Goal: Information Seeking & Learning: Find specific fact

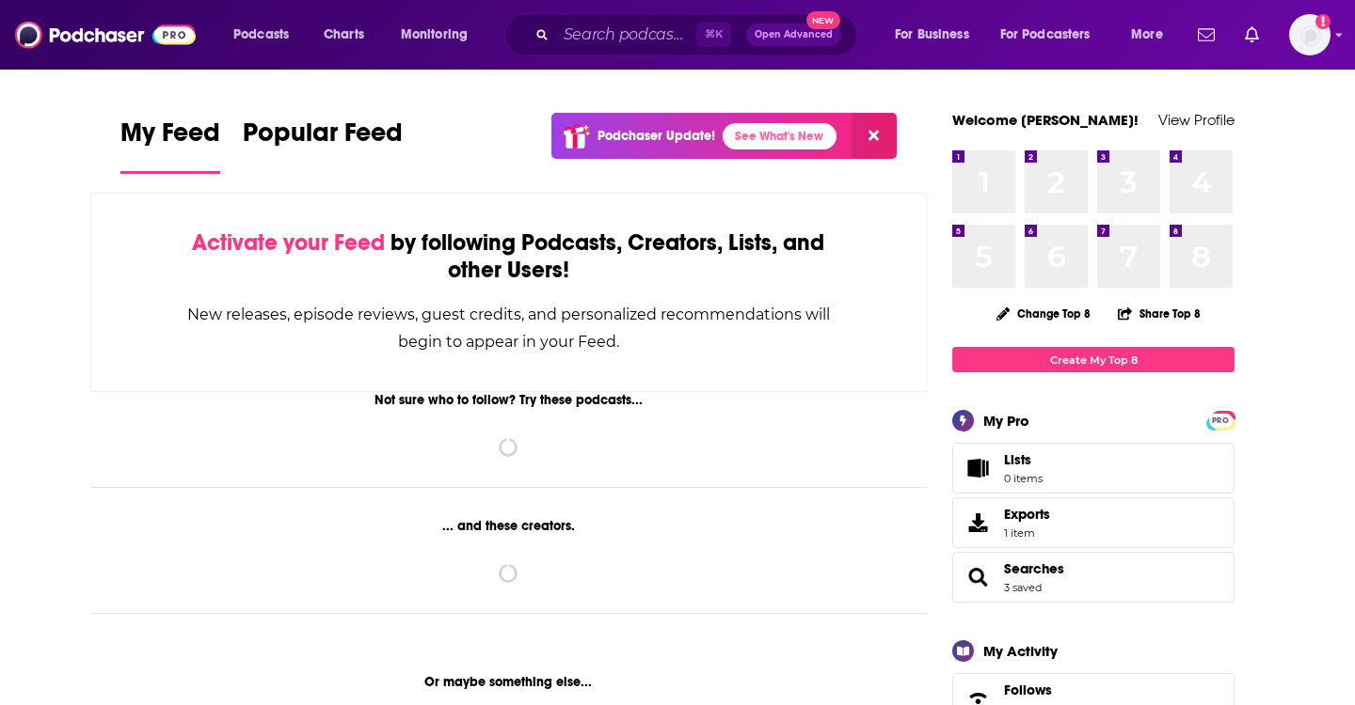
click at [626, 16] on div "⌘ K Open Advanced New" at bounding box center [680, 34] width 353 height 43
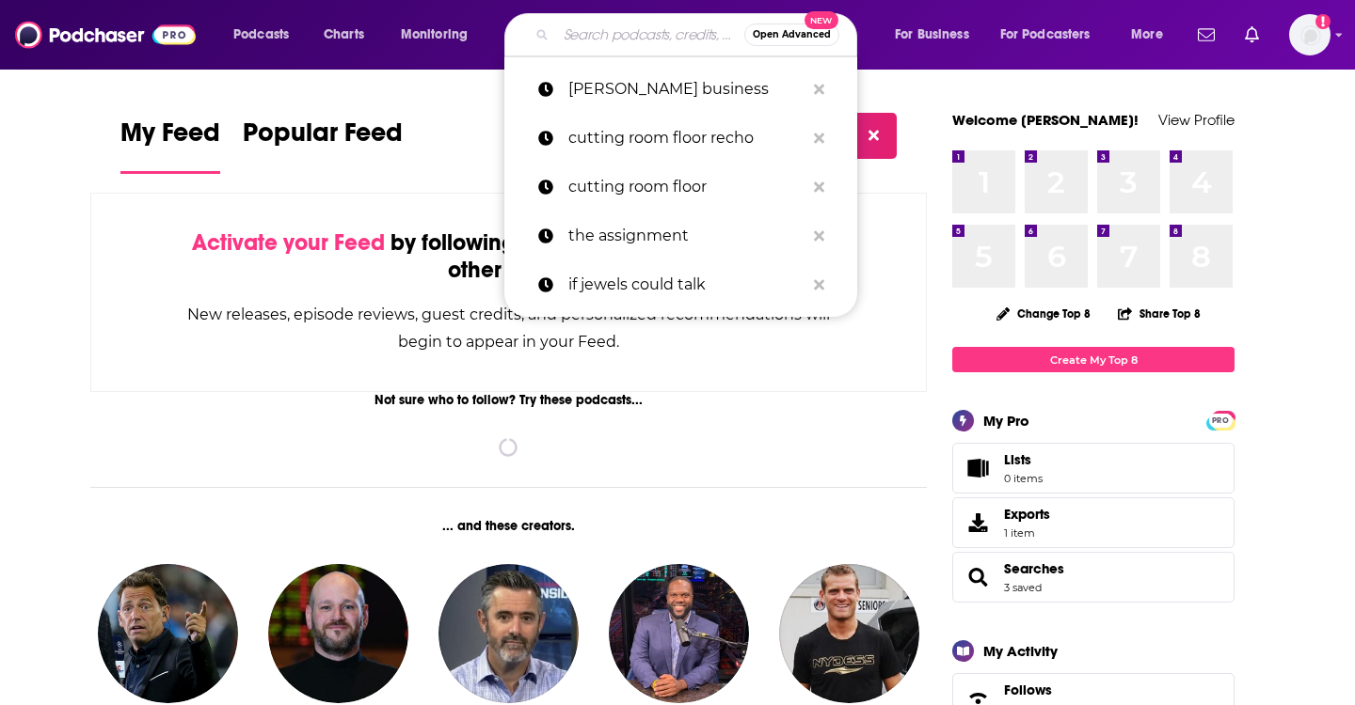
click at [626, 22] on input "Search podcasts, credits, & more..." at bounding box center [650, 35] width 188 height 30
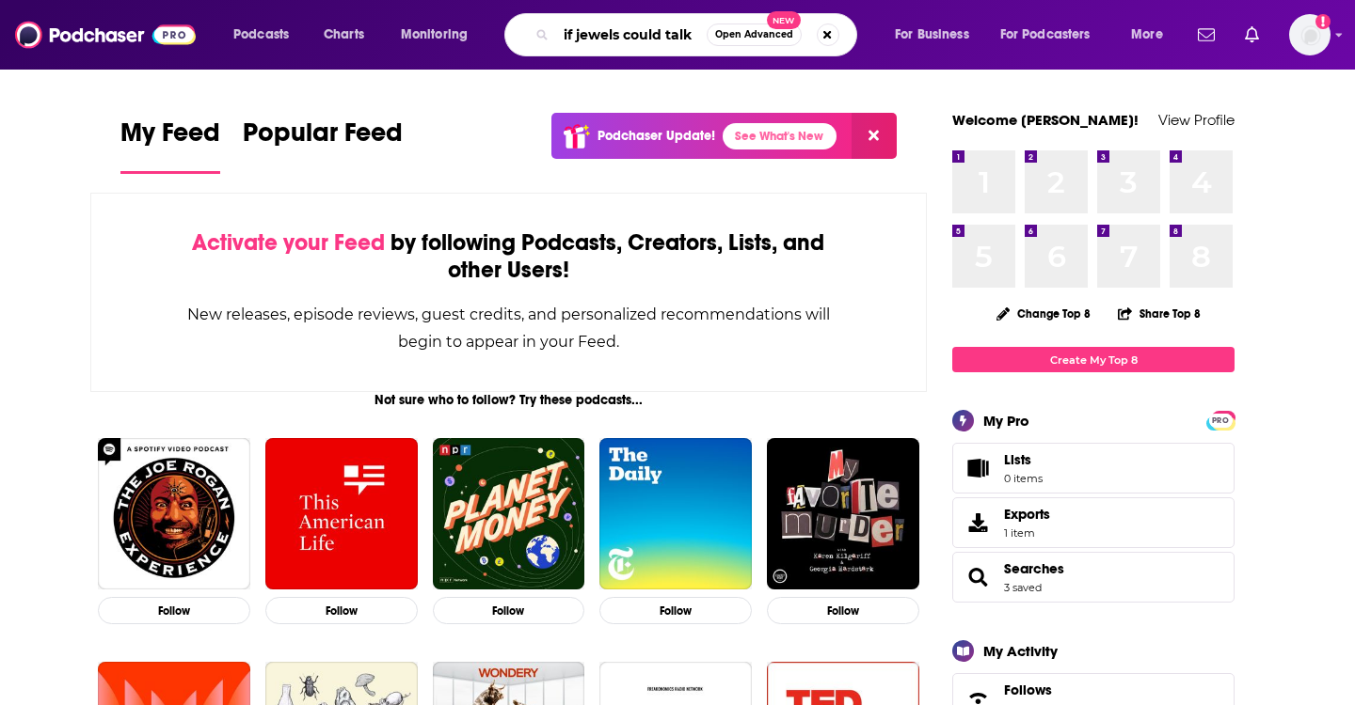
type input "if jewels could talk"
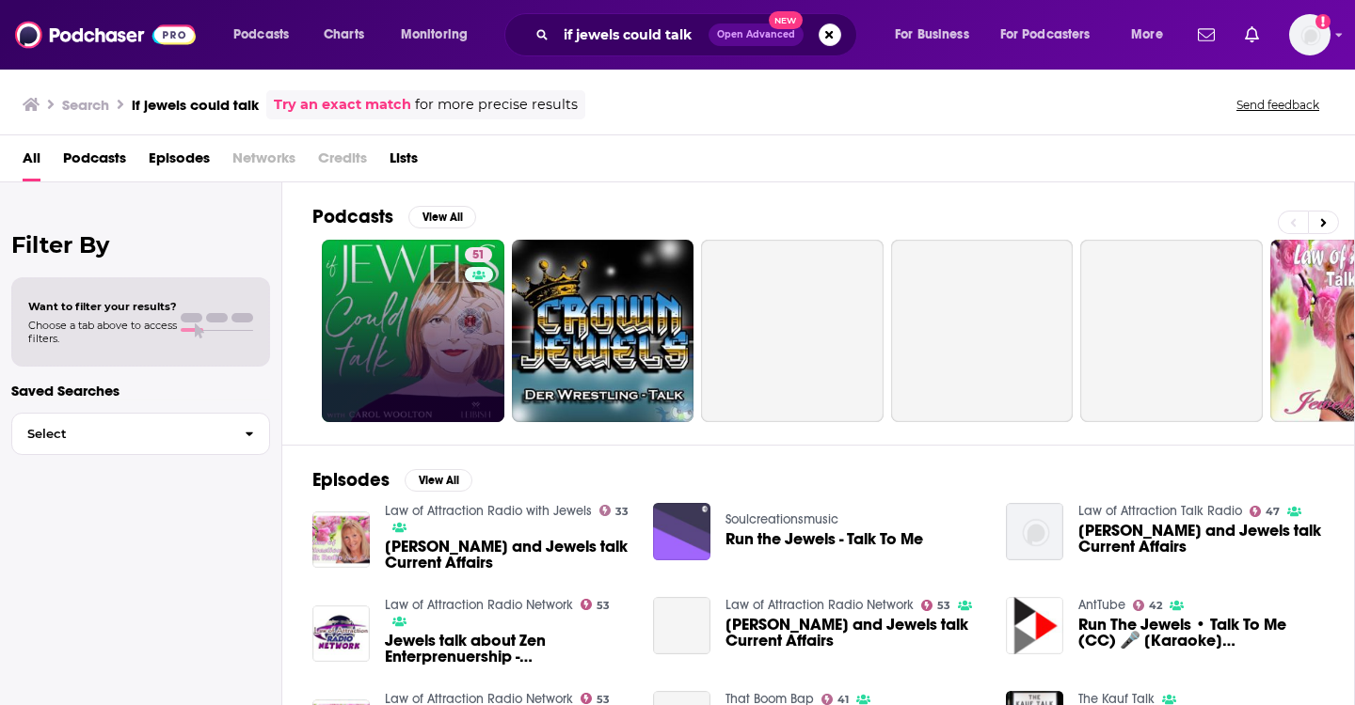
click at [425, 390] on link "51" at bounding box center [413, 331] width 182 height 182
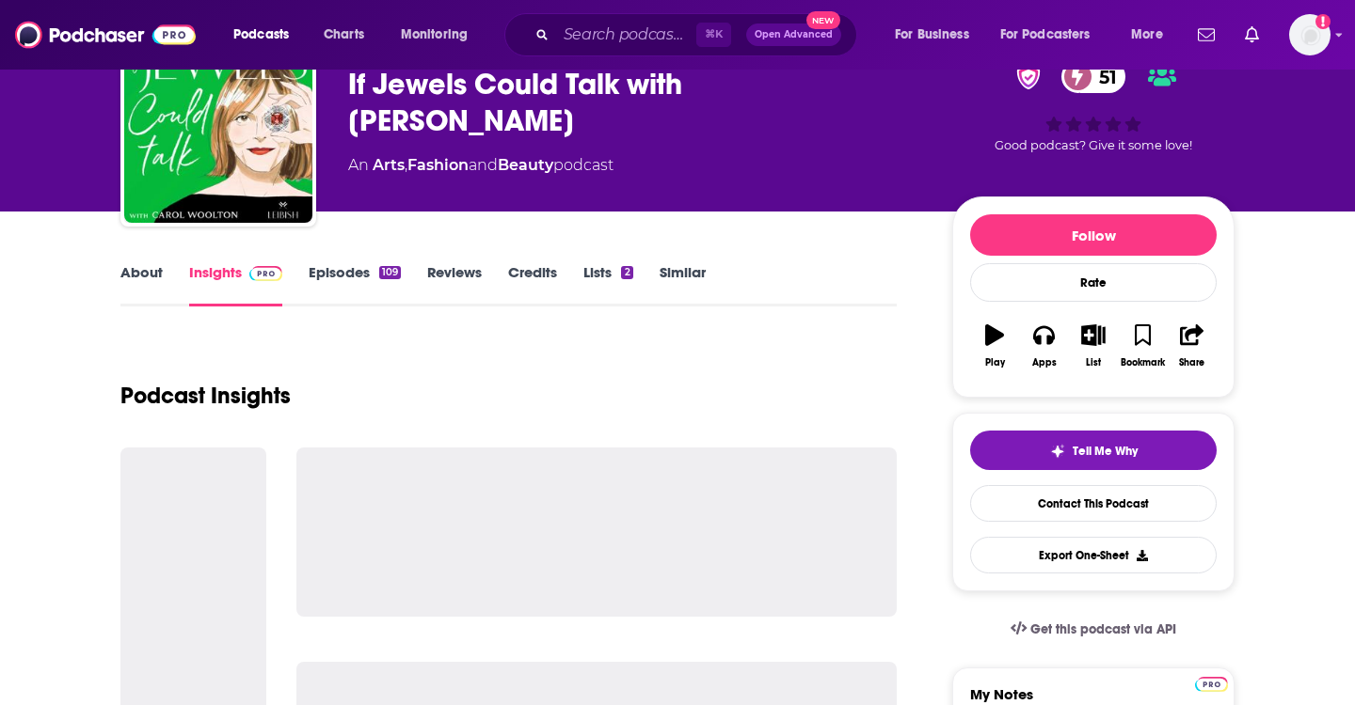
scroll to position [103, 0]
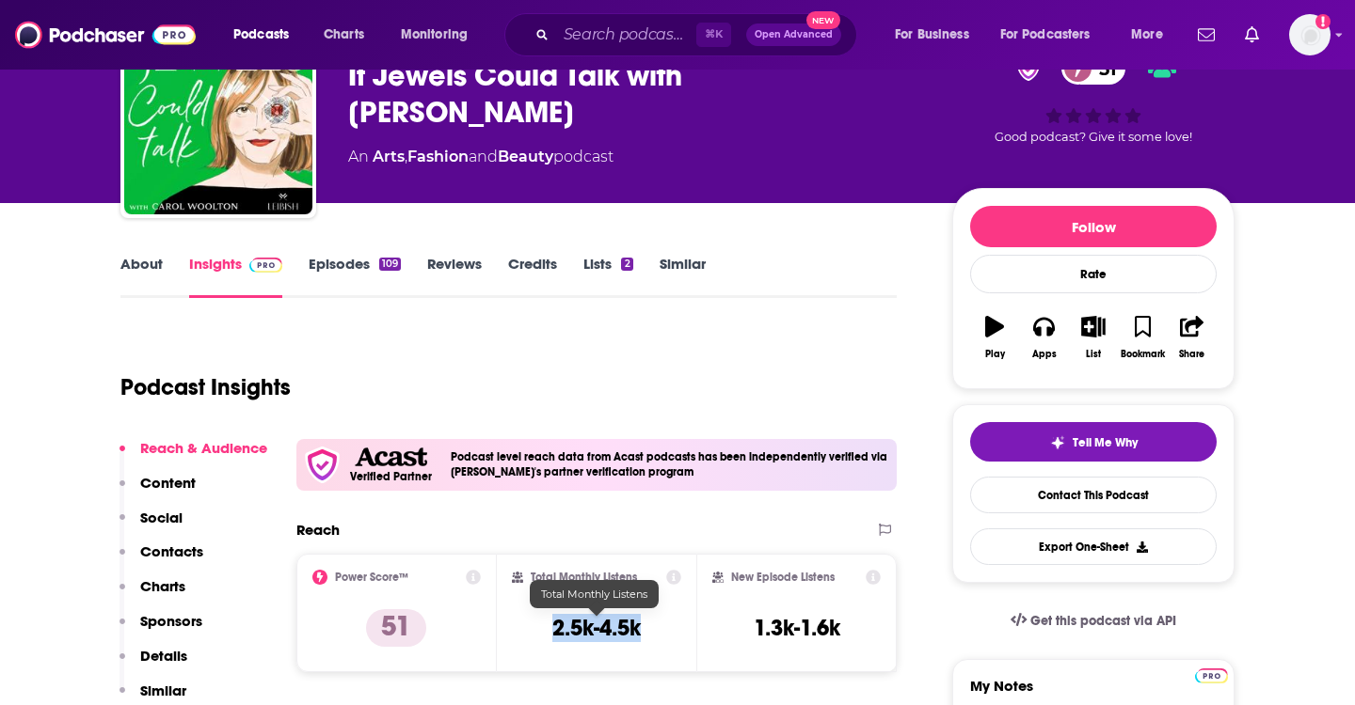
drag, startPoint x: 636, startPoint y: 629, endPoint x: 544, endPoint y: 629, distance: 92.2
click at [544, 629] on div "Total Monthly Listens 2.5k-4.5k" at bounding box center [597, 613] width 170 height 87
copy h3 "2.5k-4.5k"
